Goal: Task Accomplishment & Management: Use online tool/utility

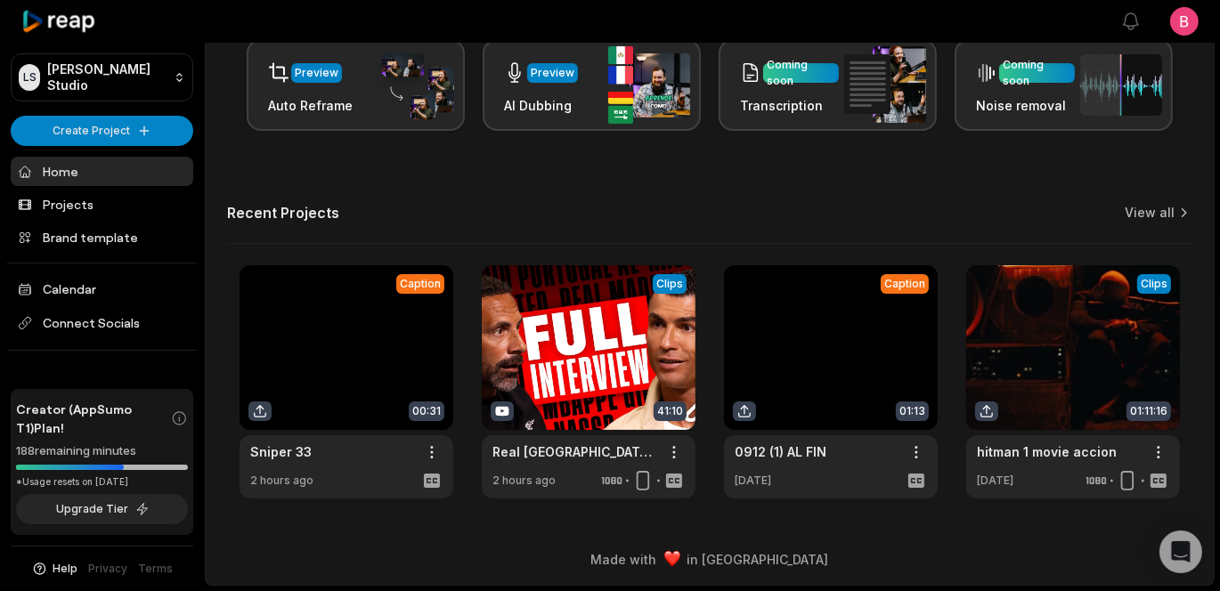
click at [995, 501] on main "Let's Get Started! Generate Clips From long videos generate social ready clips …" at bounding box center [710, 140] width 1008 height 788
click at [954, 511] on main "Let's Get Started! Generate Clips From long videos generate social ready clips …" at bounding box center [710, 140] width 1008 height 788
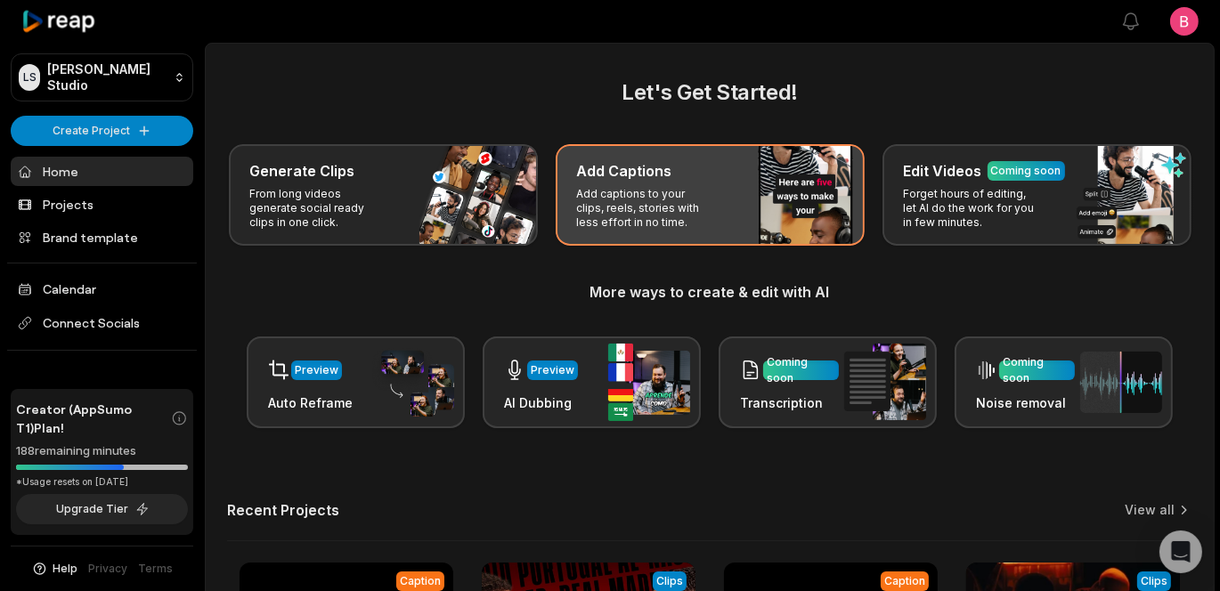
click at [715, 230] on p "Add captions to your clips, reels, stories with less effort in no time." at bounding box center [646, 208] width 138 height 43
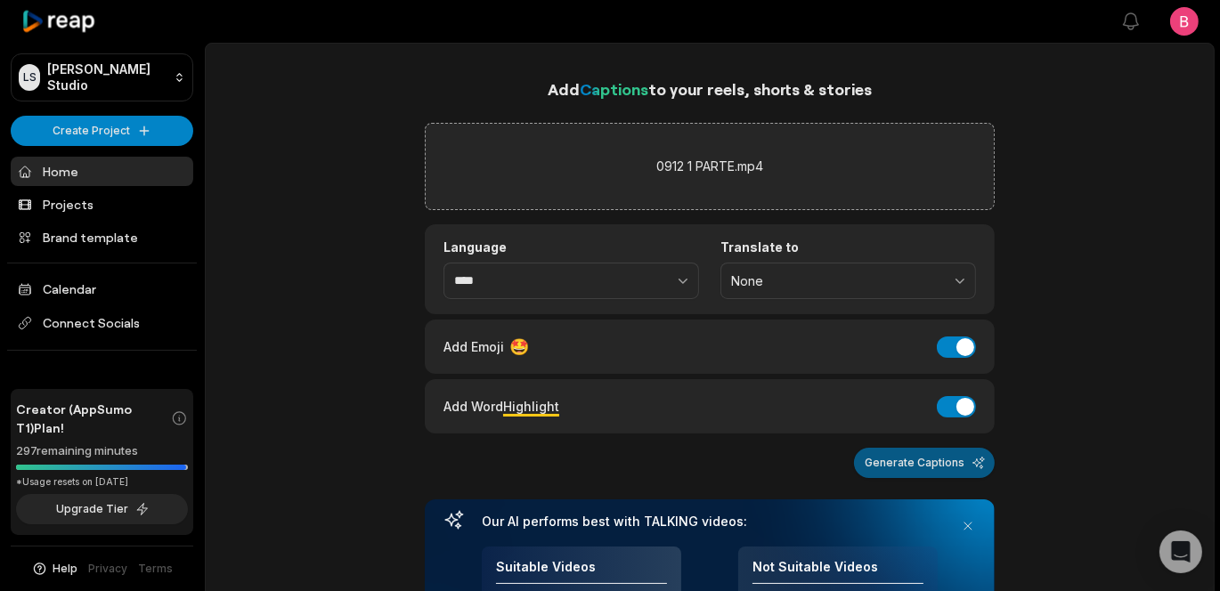
click at [913, 478] on button "Generate Captions" at bounding box center [924, 463] width 141 height 30
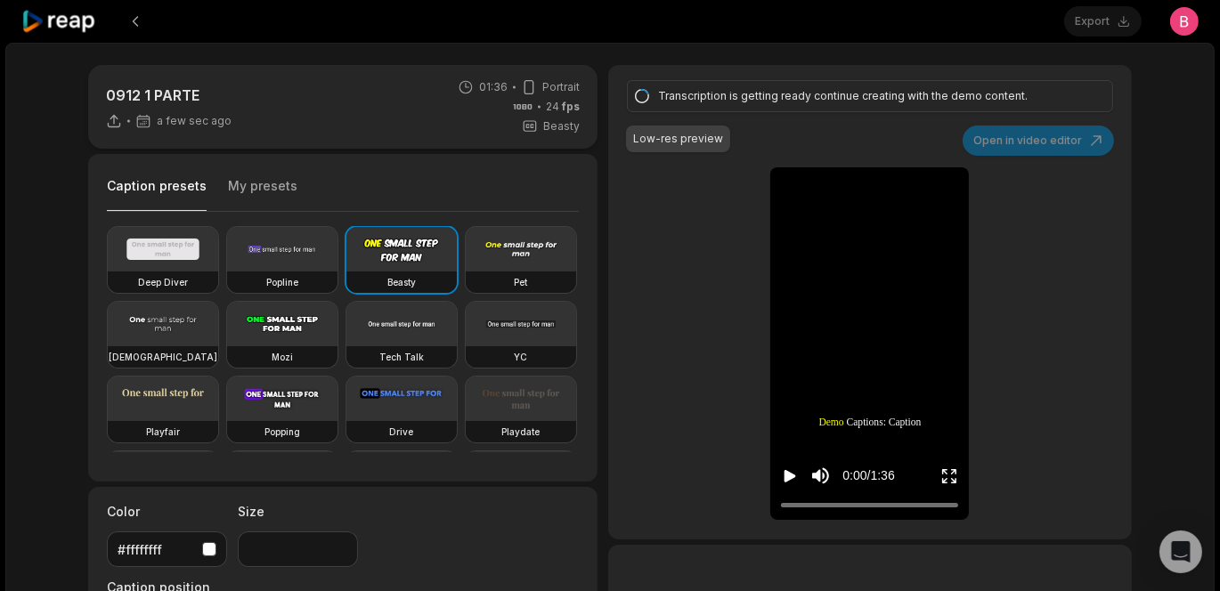
click at [600, 347] on div "0912 1 PARTE a few sec ago 01:36 Portrait 24 fps Beasty Caption presets My pres…" at bounding box center [609, 492] width 1079 height 854
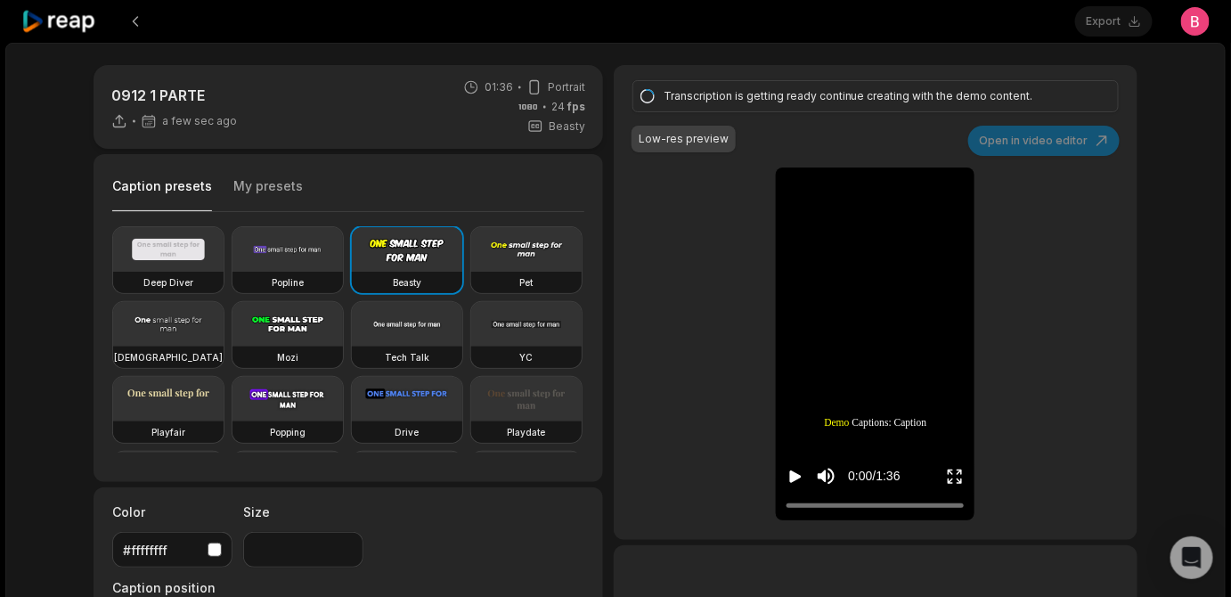
click at [1203, 135] on div "0912 1 PARTE a few sec ago 01:36 Portrait 24 fps Beasty Caption presets My pres…" at bounding box center [615, 527] width 1220 height 969
click at [303, 211] on button "My presets" at bounding box center [267, 194] width 69 height 34
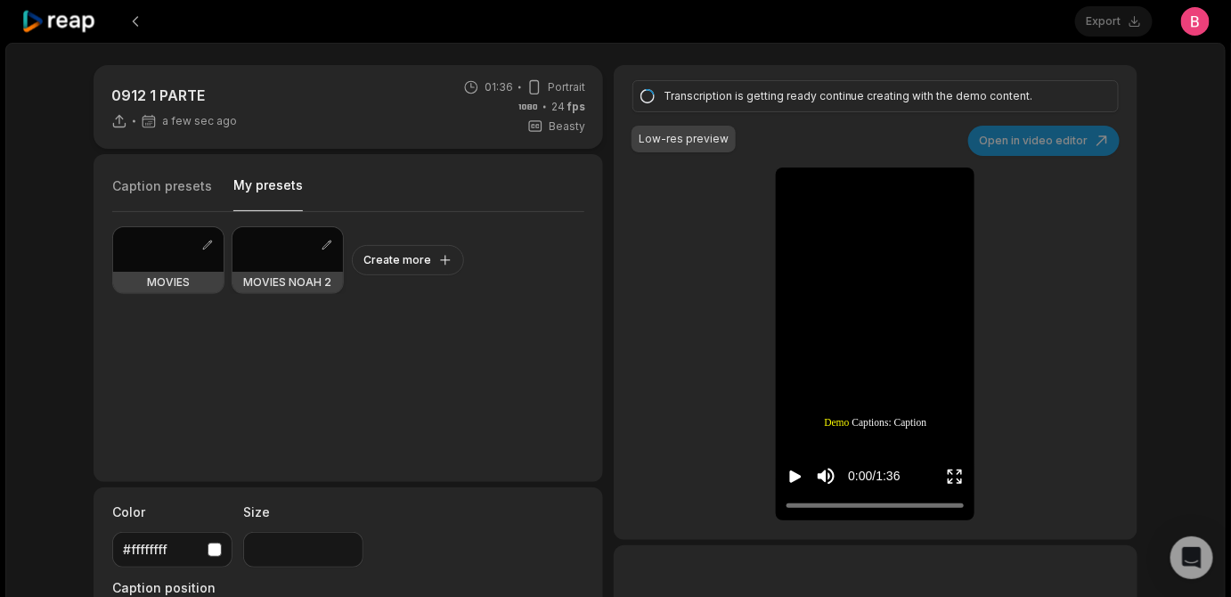
click at [280, 272] on div at bounding box center [287, 249] width 110 height 45
click at [606, 265] on div "0912 1 PARTE 4 min ago 01:36 Portrait 24 fps Beasty Caption presets My presets …" at bounding box center [615, 441] width 1079 height 753
click at [770, 104] on div "Transcription is getting ready continue creating with the demo content." at bounding box center [873, 96] width 419 height 16
click at [760, 104] on div "Transcription is getting ready continue creating with the demo content." at bounding box center [873, 96] width 419 height 16
click at [607, 188] on div "0912 1 PARTE 4 min ago 01:36 Portrait 24 fps Beasty Caption presets My presets …" at bounding box center [615, 441] width 1079 height 753
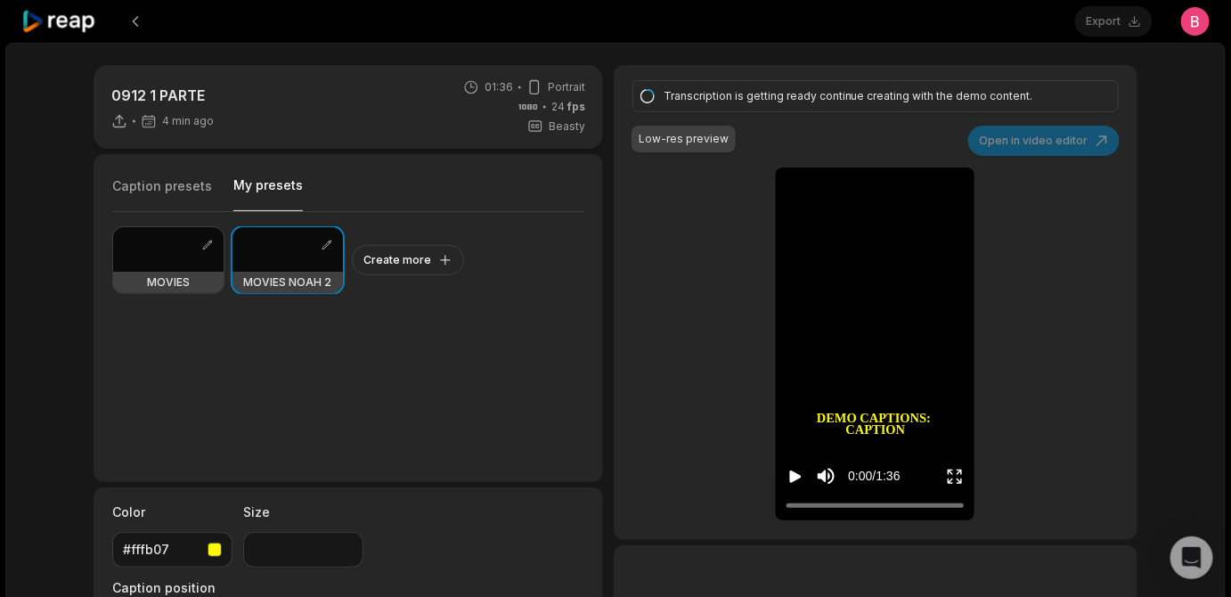
click at [601, 305] on div "Caption presets My presets MOVIES MOVIES NOAH 2 Create more" at bounding box center [348, 318] width 509 height 328
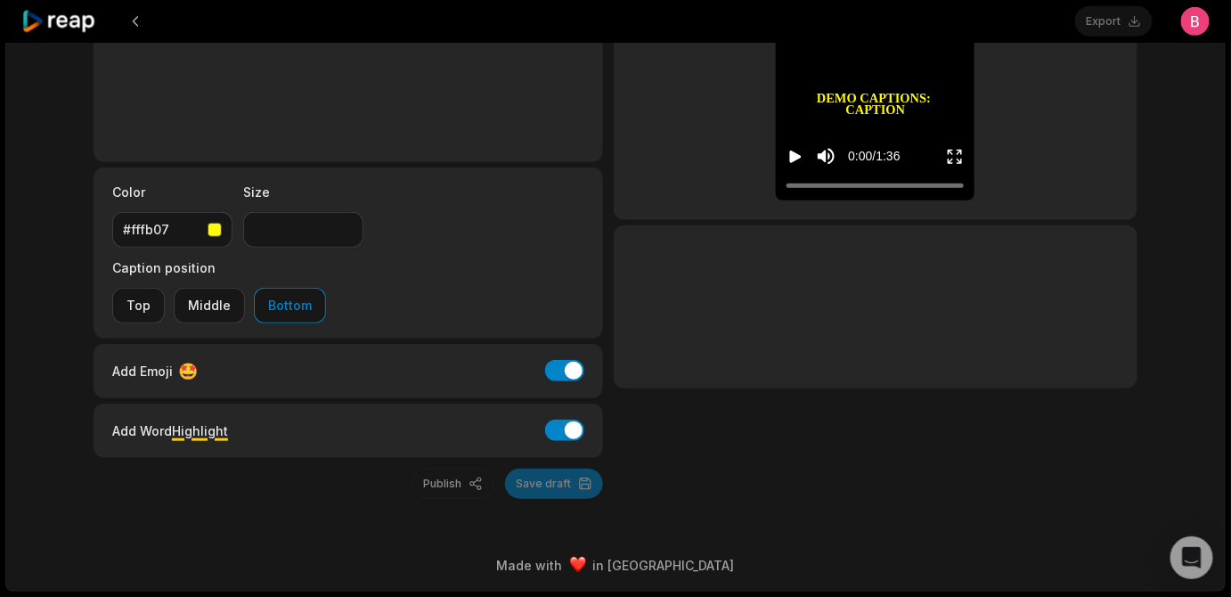
click at [523, 476] on div "Publish Save draft" at bounding box center [348, 483] width 509 height 30
click at [576, 477] on div "Publish Save draft" at bounding box center [348, 483] width 509 height 30
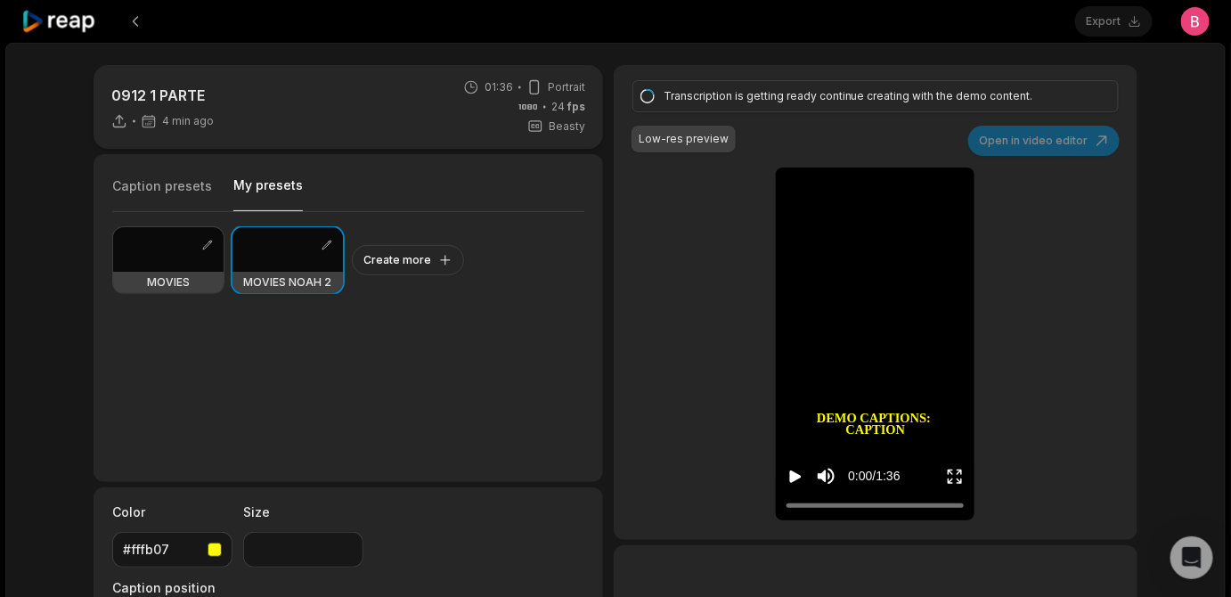
click at [595, 349] on div "Caption presets My presets MOVIES MOVIES NOAH 2 Create more" at bounding box center [348, 318] width 509 height 328
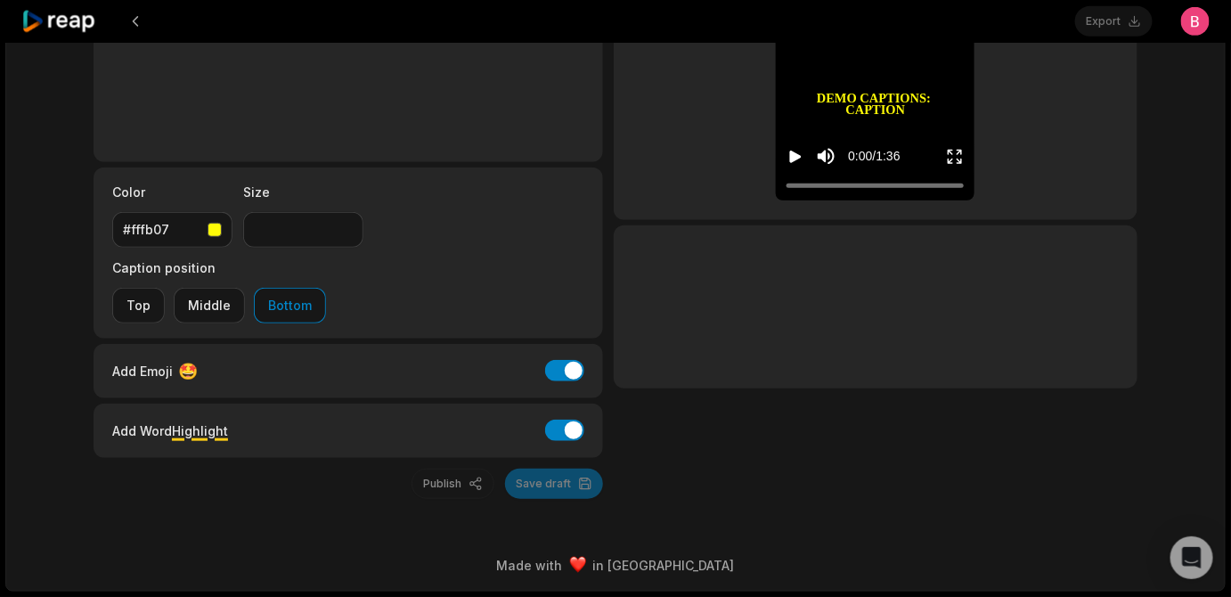
click at [582, 481] on div "Publish Save draft" at bounding box center [348, 483] width 509 height 30
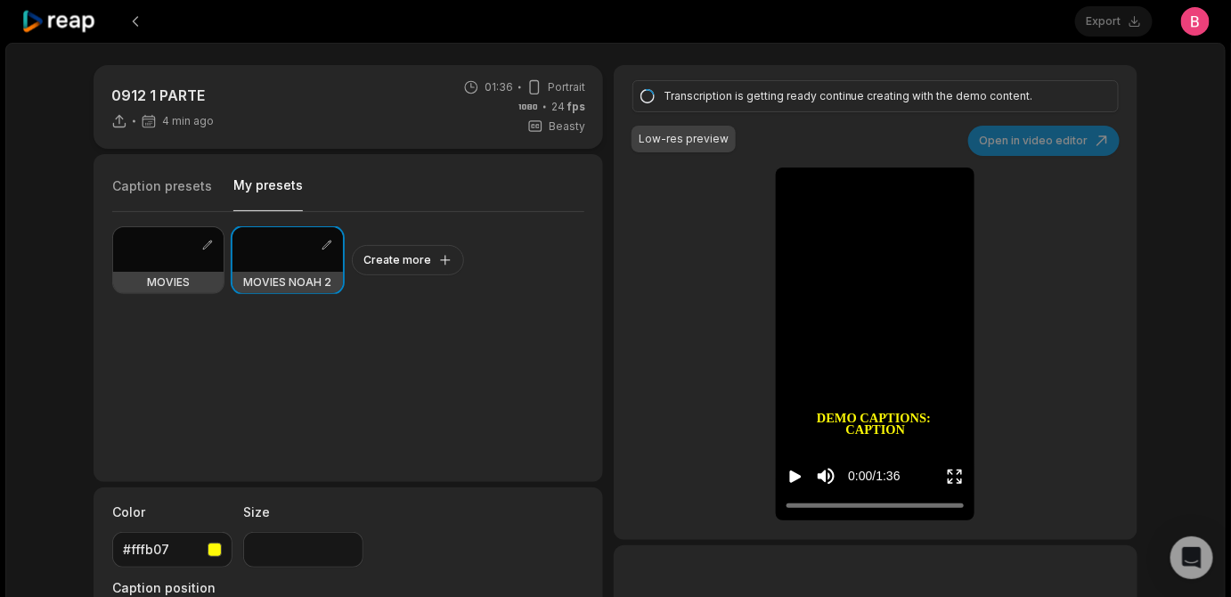
click at [1083, 23] on div "Export Open user menu" at bounding box center [1142, 21] width 134 height 43
click at [601, 384] on div "Caption presets My presets MOVIES MOVIES NOAH 2 Create more" at bounding box center [348, 318] width 509 height 328
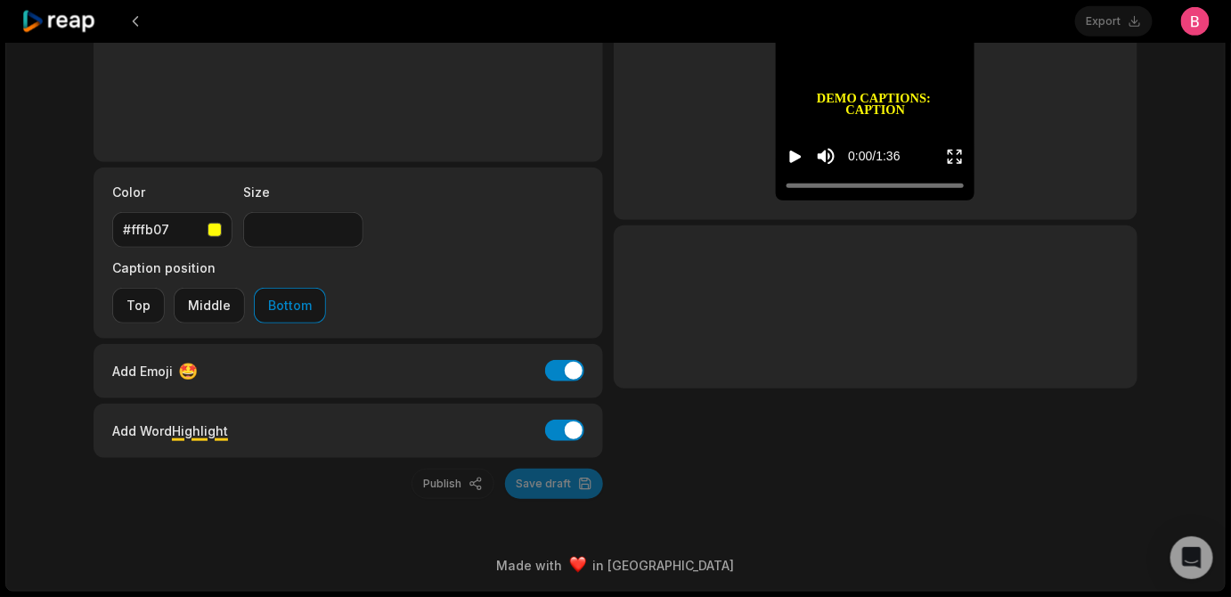
click at [734, 441] on div "Transcription is getting ready continue creating with the demo content. Low-res…" at bounding box center [876, 121] width 524 height 753
click at [311, 499] on div "0912 1 PARTE 4 min ago 01:36 Portrait 24 fps Beasty Caption presets My presets …" at bounding box center [615, 157] width 1220 height 868
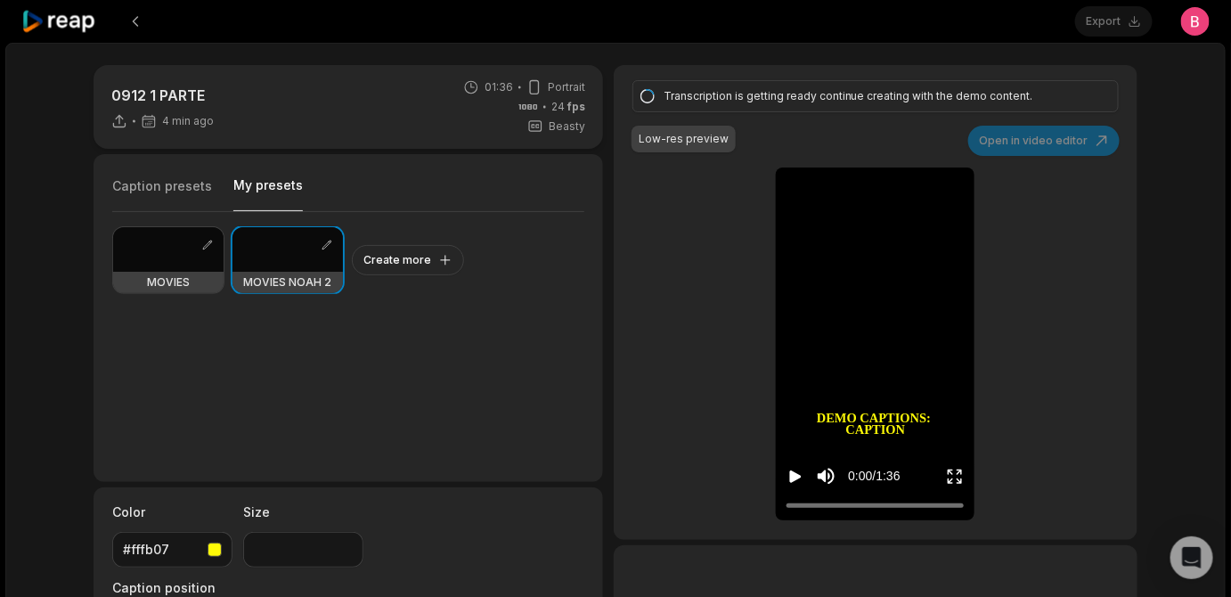
type input "**"
